Goal: Task Accomplishment & Management: Complete application form

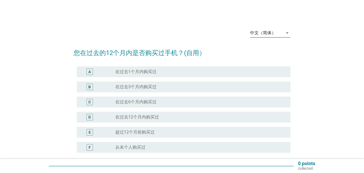
click at [271, 33] on div "中文（简体）" at bounding box center [263, 32] width 26 height 5
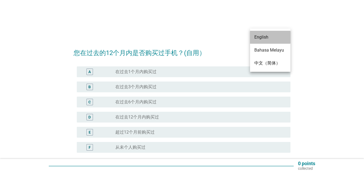
click at [274, 34] on div "English" at bounding box center [271, 37] width 32 height 13
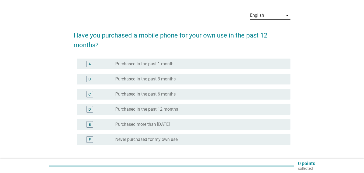
scroll to position [27, 0]
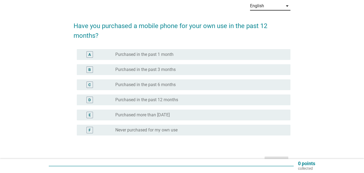
click at [209, 54] on div "radio_button_unchecked Purchased in the past 1 month" at bounding box center [198, 54] width 167 height 5
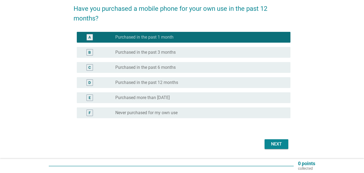
scroll to position [60, 0]
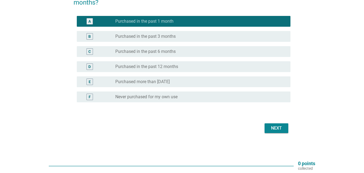
click at [279, 127] on div "Next" at bounding box center [276, 128] width 15 height 6
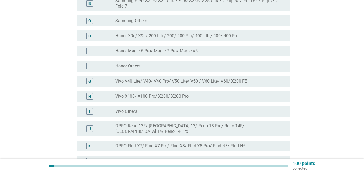
scroll to position [189, 0]
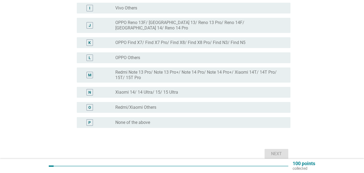
click at [121, 120] on label "None of the above" at bounding box center [132, 122] width 35 height 5
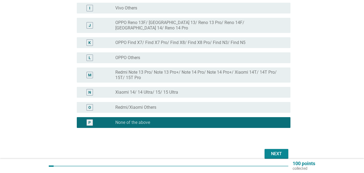
click at [278, 151] on div "Next" at bounding box center [276, 154] width 15 height 6
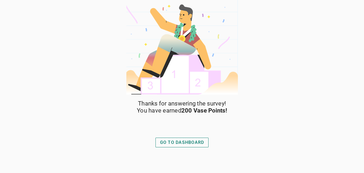
click at [186, 145] on div "GO TO DASHBOARD" at bounding box center [182, 142] width 44 height 6
